Goal: Ask a question

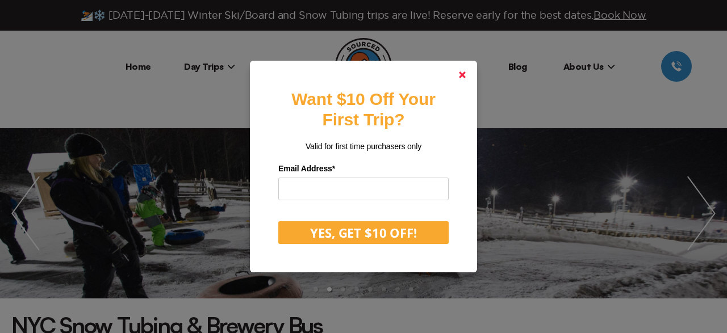
click at [462, 71] on link at bounding box center [462, 74] width 27 height 27
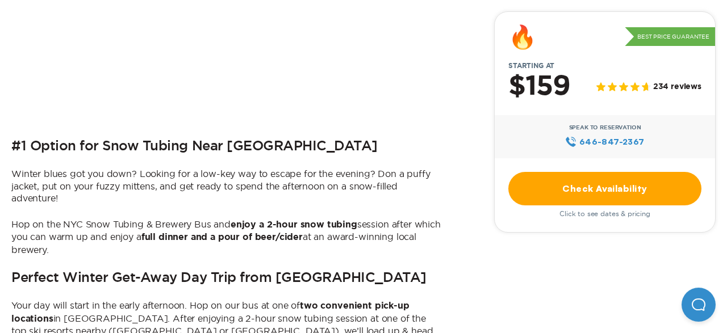
scroll to position [470, 0]
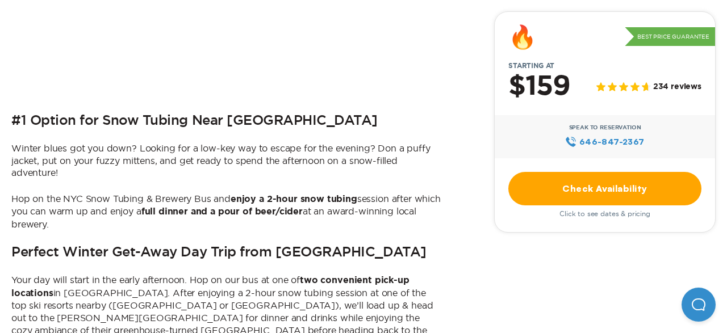
click at [586, 179] on link "Check Availability" at bounding box center [604, 189] width 193 height 34
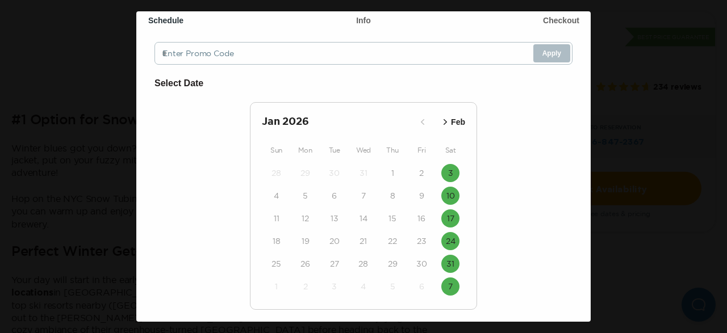
scroll to position [65, 0]
click at [447, 123] on icon "button" at bounding box center [445, 121] width 11 height 11
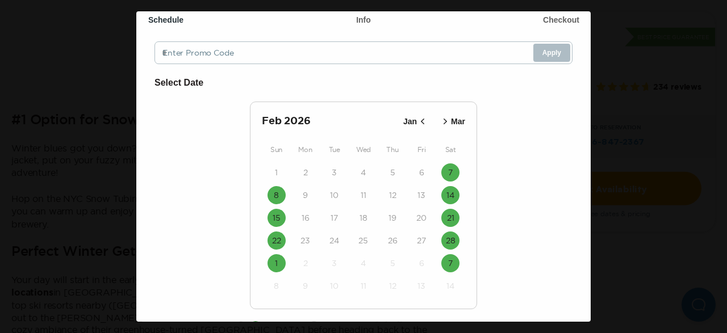
click at [447, 123] on icon "button" at bounding box center [445, 121] width 11 height 11
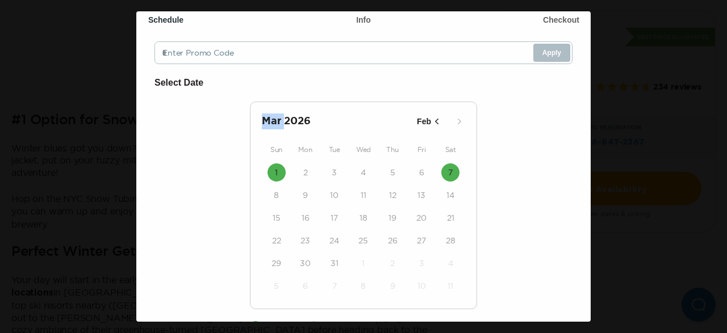
click at [447, 123] on div "Mar 2026 Feb" at bounding box center [363, 122] width 203 height 16
click at [436, 121] on icon "button" at bounding box center [436, 122] width 3 height 6
click at [436, 121] on div "Mar 2026 Feb" at bounding box center [363, 122] width 203 height 16
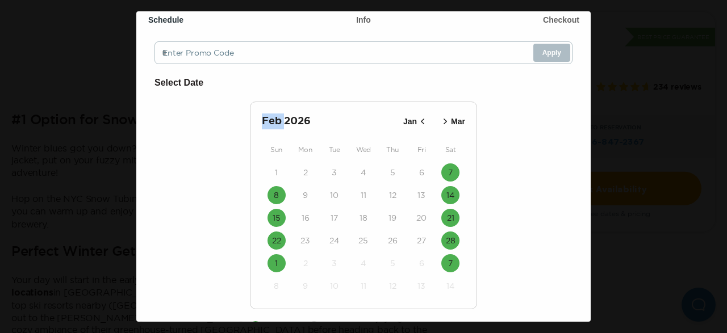
click at [436, 121] on div "Feb 2026 Jan Mar" at bounding box center [363, 122] width 203 height 16
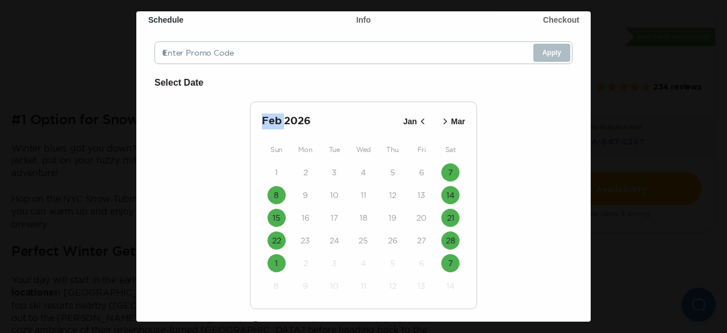
click at [425, 123] on icon "button" at bounding box center [422, 121] width 11 height 11
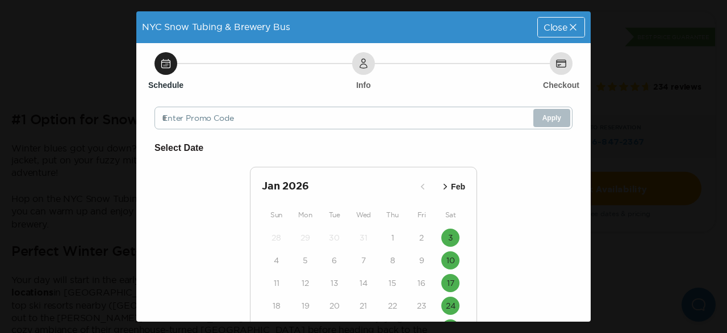
click at [547, 28] on span "Close" at bounding box center [556, 27] width 24 height 9
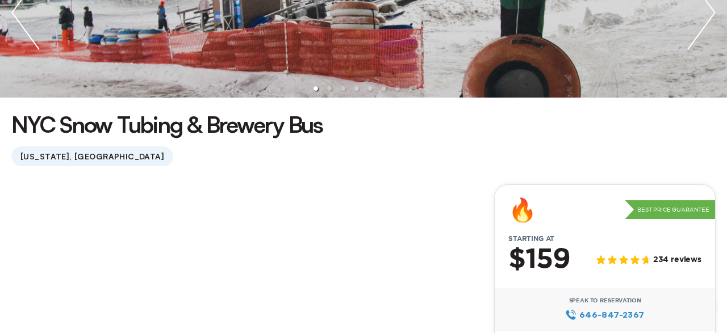
scroll to position [207, 0]
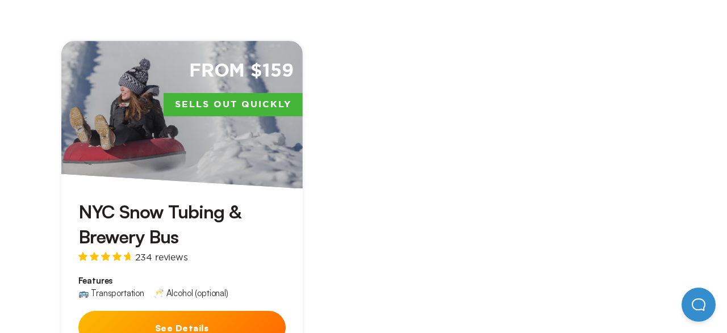
scroll to position [1127, 0]
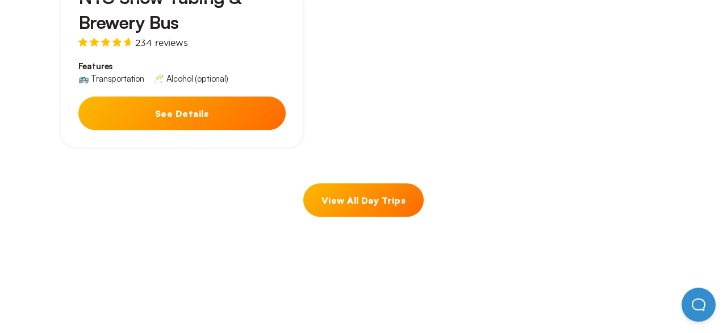
click at [172, 97] on button "See Details" at bounding box center [181, 114] width 207 height 34
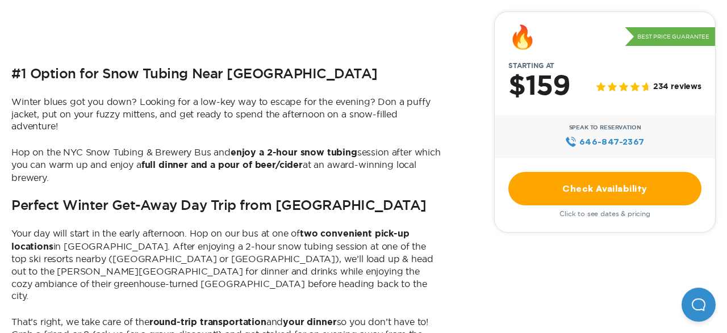
scroll to position [521, 0]
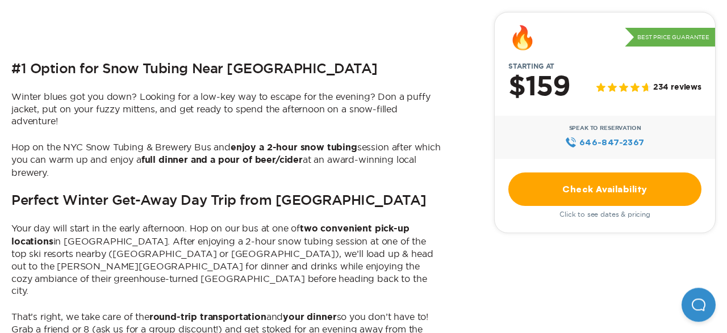
click at [580, 186] on link "Check Availability" at bounding box center [604, 189] width 193 height 34
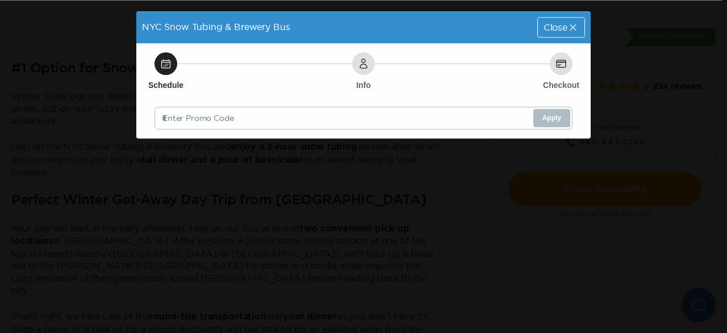
scroll to position [0, 0]
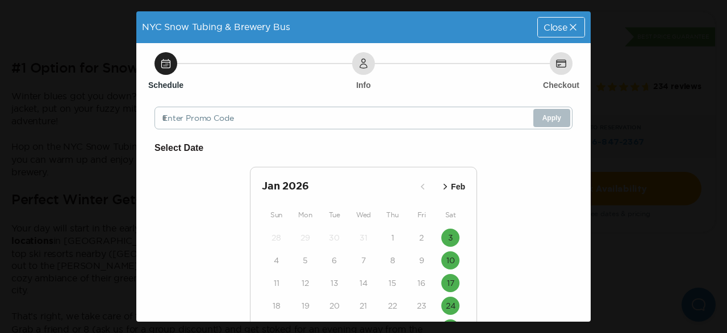
click at [562, 31] on span "Close" at bounding box center [556, 27] width 24 height 9
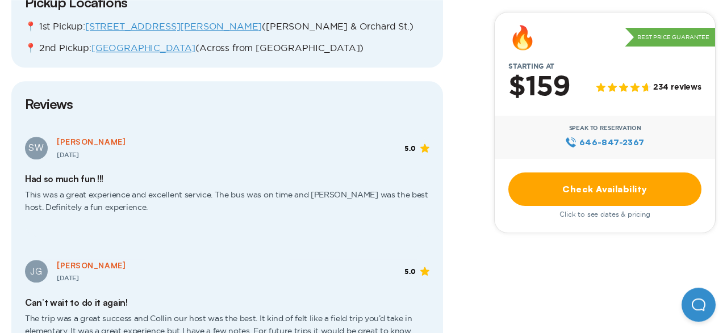
scroll to position [1450, 0]
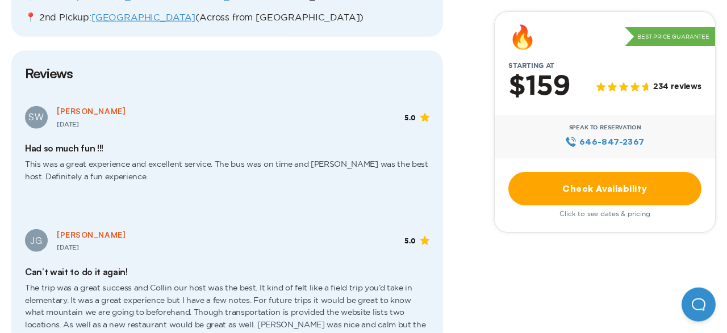
click at [610, 216] on span "Click to see dates & pricing" at bounding box center [604, 214] width 91 height 8
click at [603, 189] on link "Check Availability" at bounding box center [604, 189] width 193 height 34
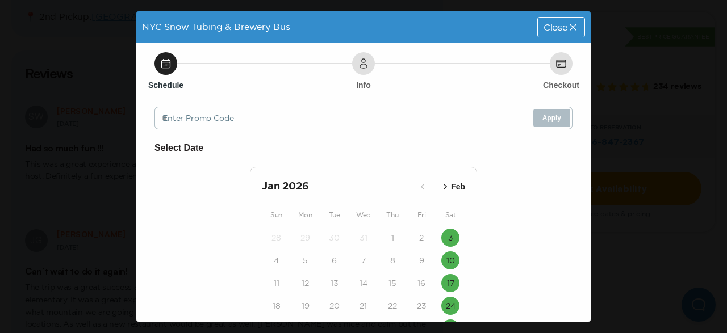
click at [447, 185] on icon "button" at bounding box center [445, 186] width 11 height 11
click at [423, 186] on icon "button" at bounding box center [422, 186] width 11 height 11
click at [555, 34] on div "Close" at bounding box center [561, 27] width 47 height 19
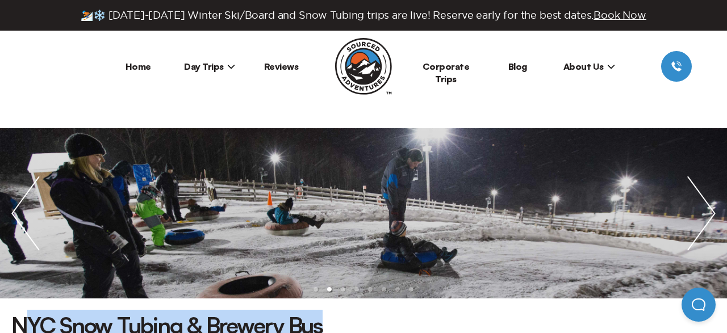
drag, startPoint x: 330, startPoint y: 327, endPoint x: 23, endPoint y: 310, distance: 307.8
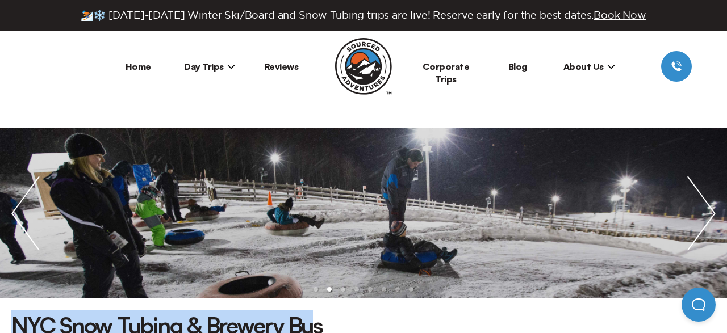
drag, startPoint x: 12, startPoint y: 321, endPoint x: 320, endPoint y: 328, distance: 307.3
click at [320, 328] on h1 "NYC Snow Tubing & Brewery Bus" at bounding box center [166, 325] width 311 height 31
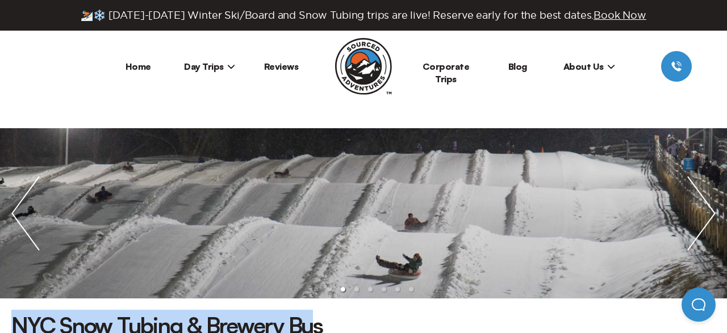
copy h1 "NYC Snow Tubing & Brewery Bu"
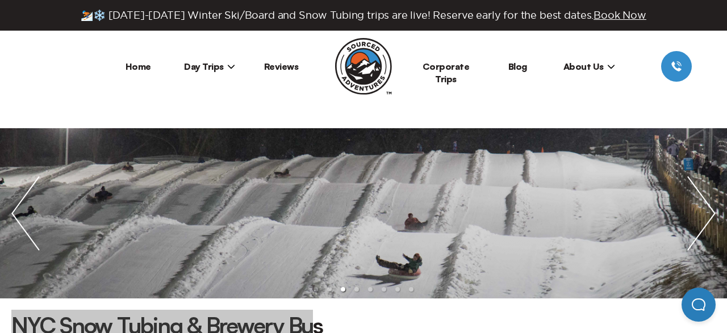
click at [698, 308] on button "Open Beacon popover" at bounding box center [699, 305] width 34 height 34
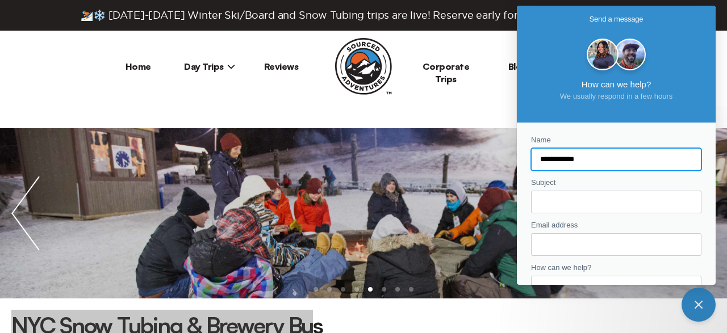
type input "**********"
click at [550, 204] on input "Subject" at bounding box center [616, 202] width 152 height 20
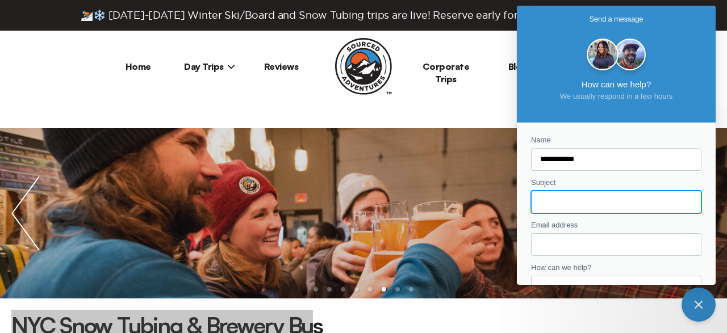
paste input "**********"
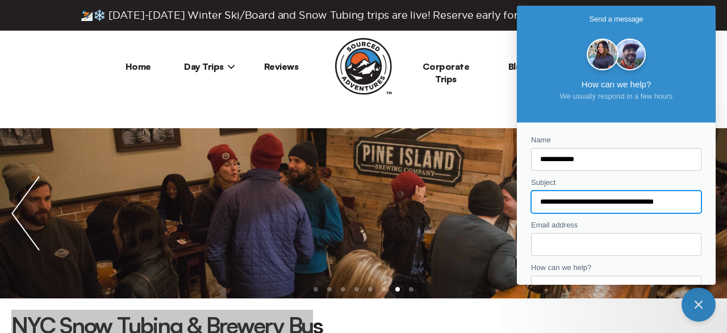
type input "**********"
click at [550, 243] on input "Email address" at bounding box center [616, 245] width 152 height 20
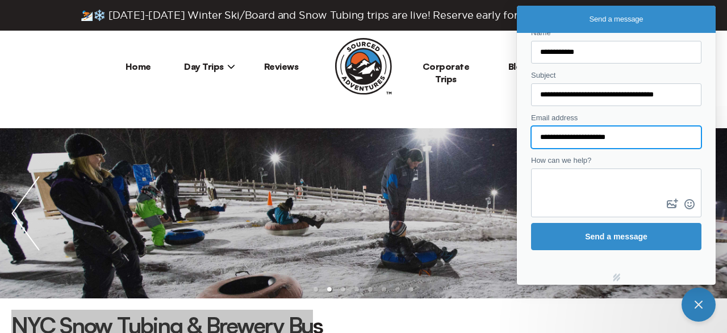
scroll to position [108, 0]
type input "**********"
click at [555, 182] on textarea "How can we help?" at bounding box center [616, 182] width 168 height 27
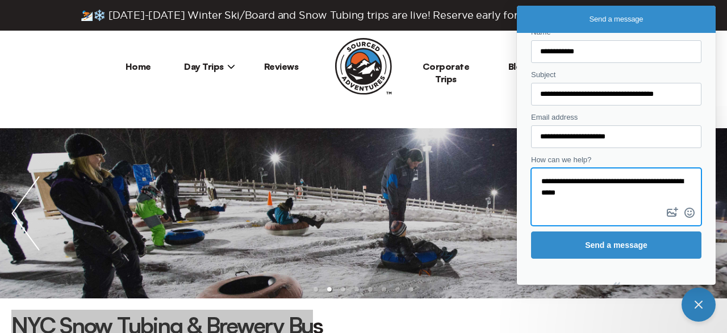
paste textarea "**********"
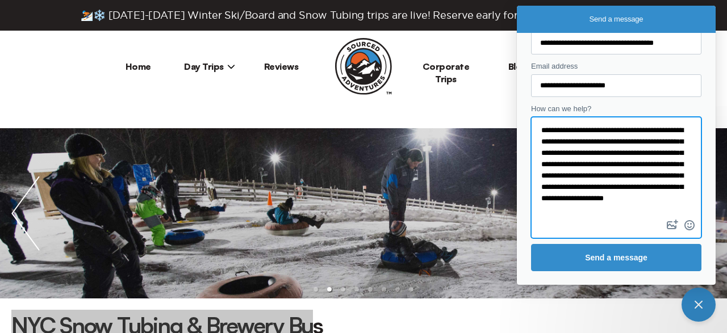
scroll to position [194, 0]
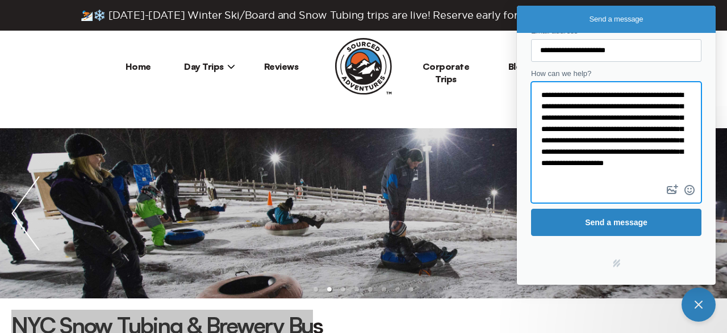
type textarea "**********"
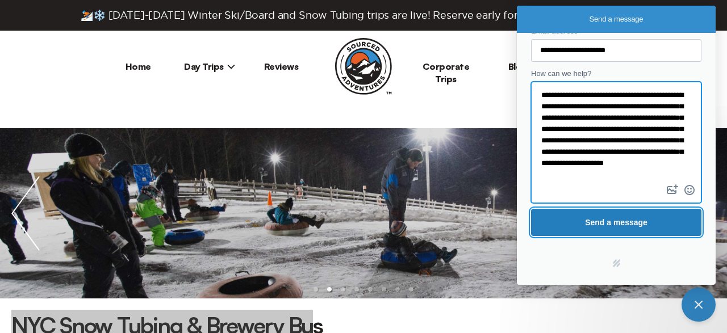
click at [628, 227] on span "Send a message" at bounding box center [616, 223] width 145 height 26
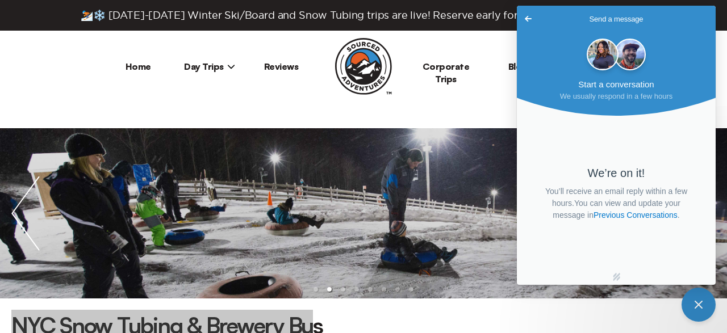
scroll to position [0, 0]
